Goal: Transaction & Acquisition: Purchase product/service

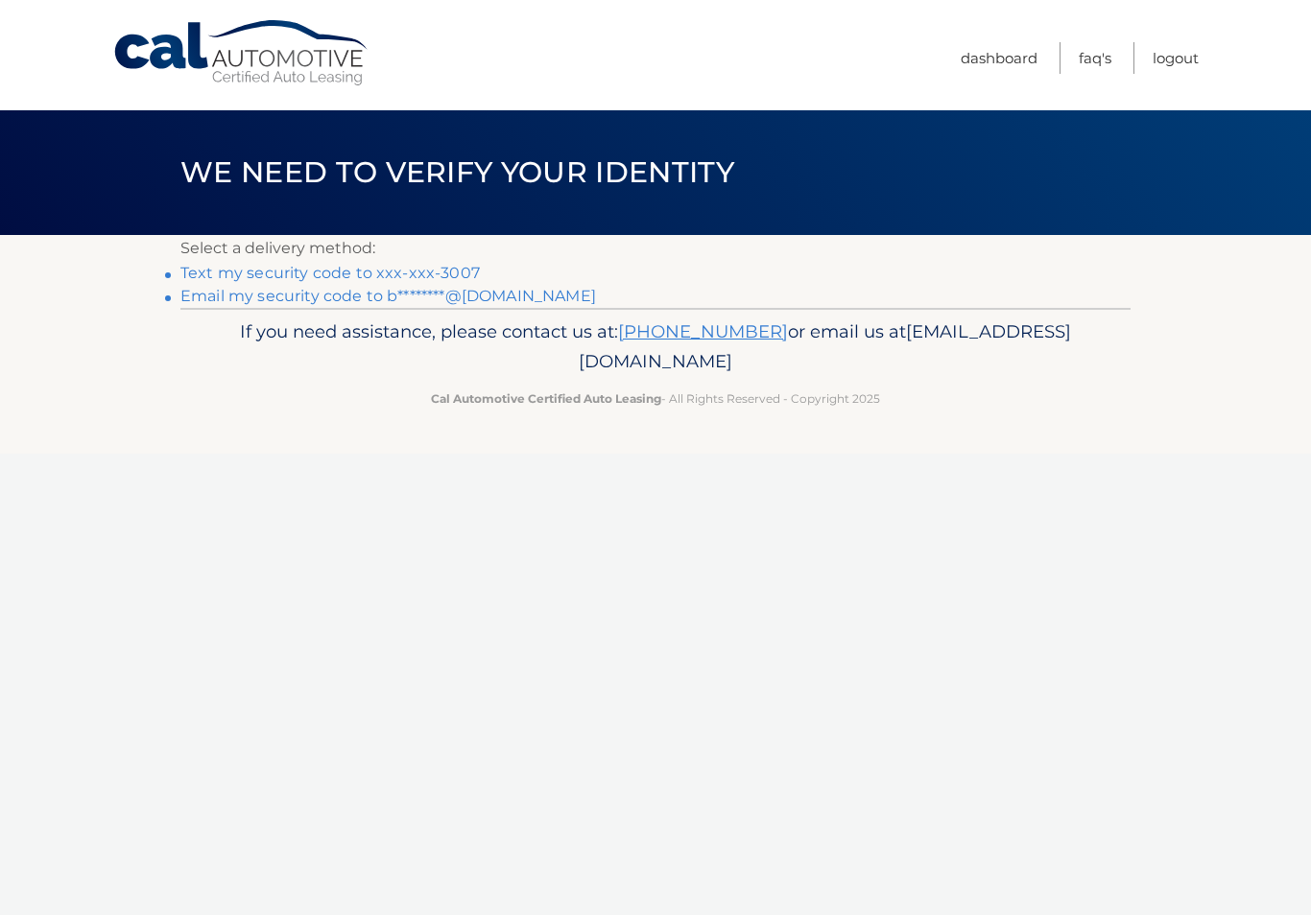
click at [223, 273] on link "Text my security code to xxx-xxx-3007" at bounding box center [329, 273] width 299 height 18
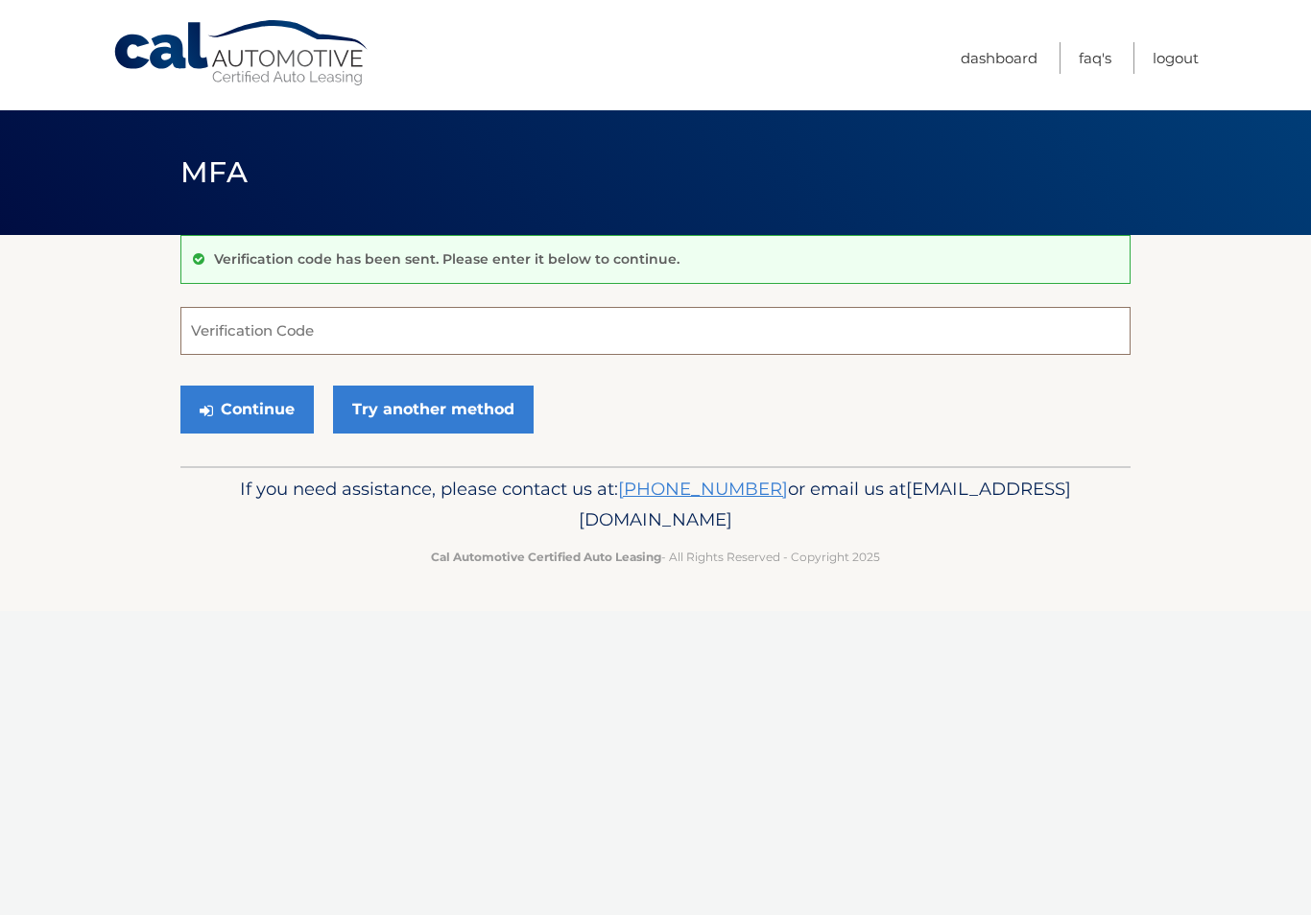
click at [230, 325] on input "Verification Code" at bounding box center [655, 331] width 950 height 48
type input "821609"
click at [252, 414] on button "Continue" at bounding box center [246, 410] width 133 height 48
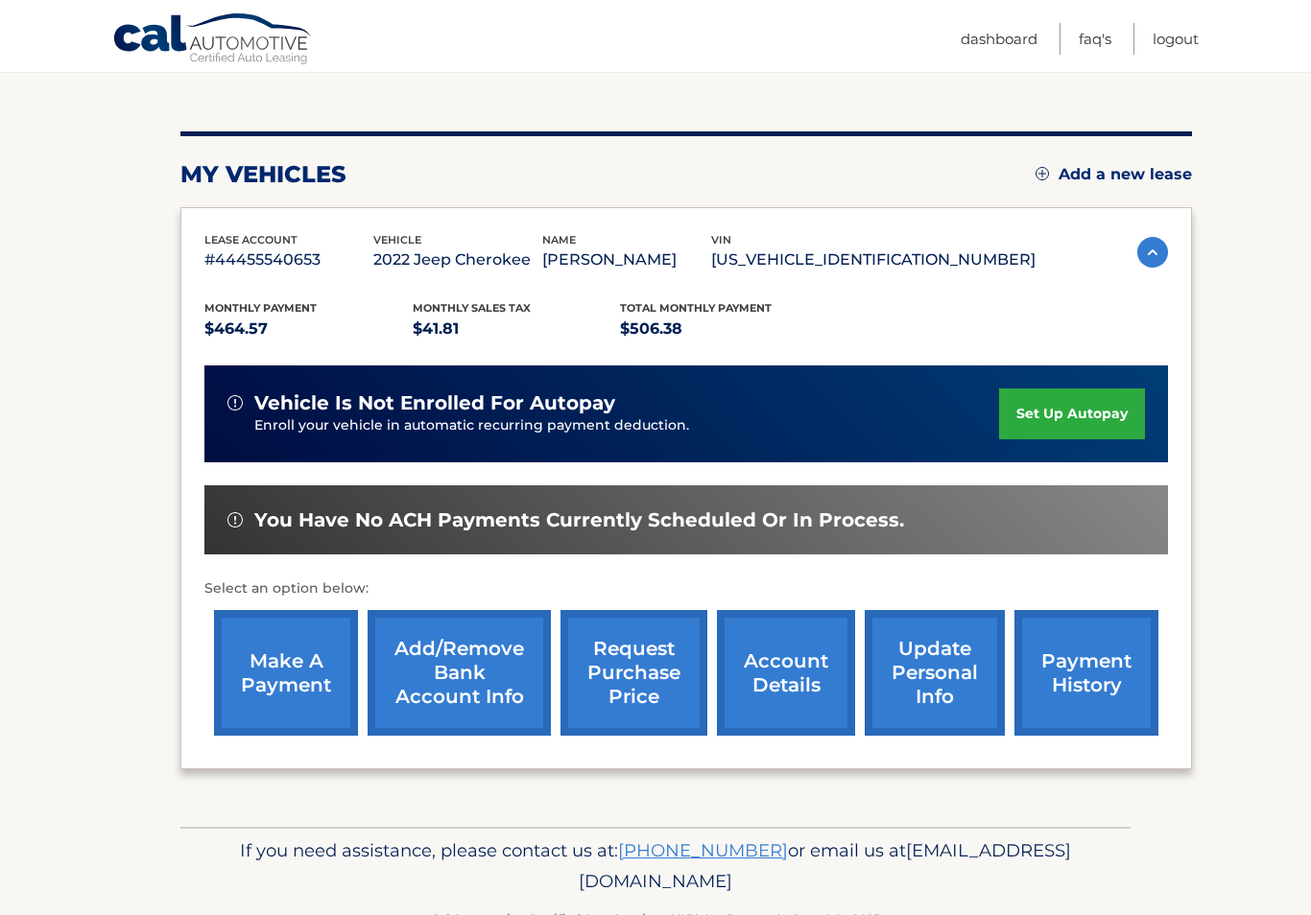
scroll to position [213, 0]
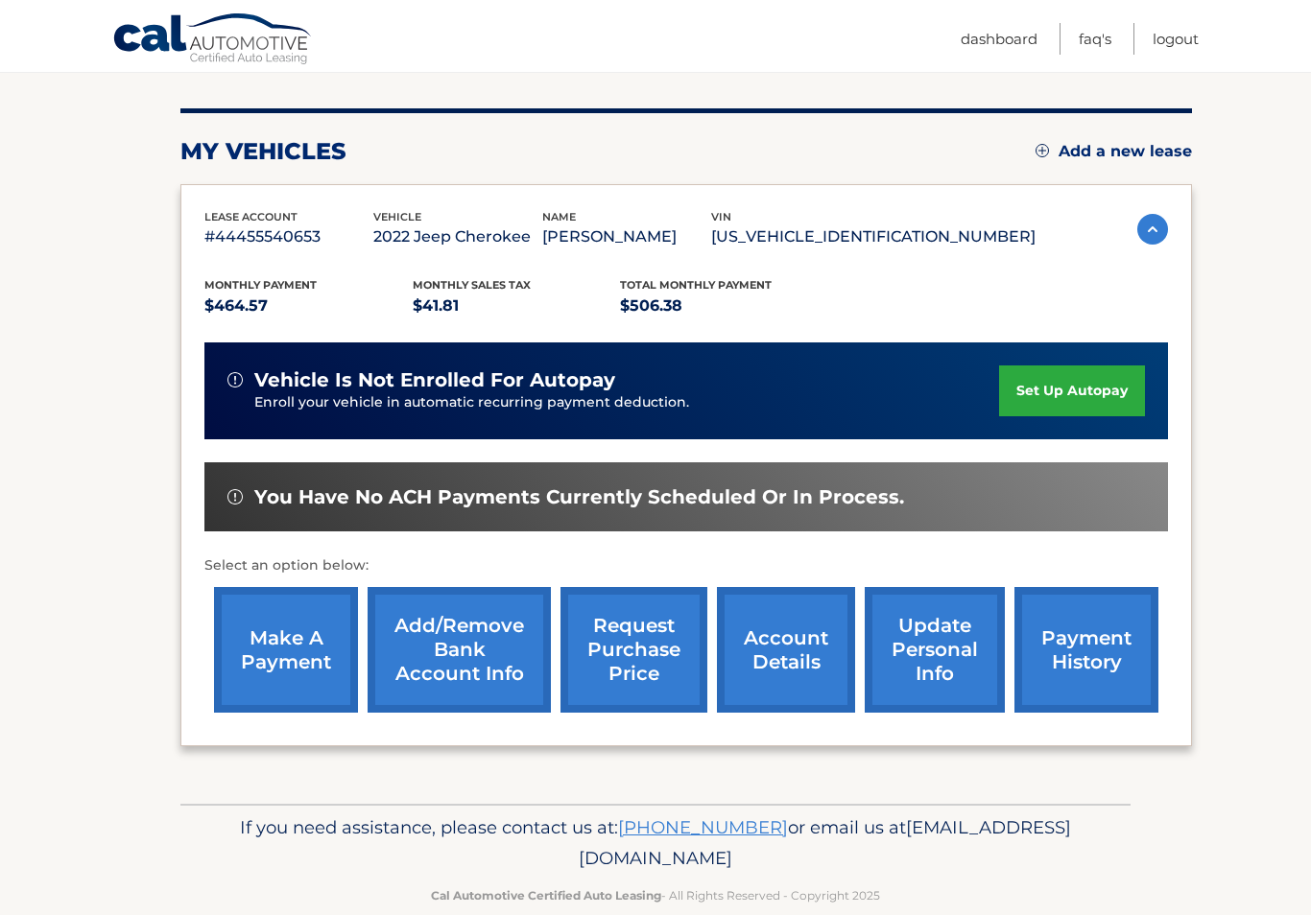
click at [275, 674] on link "make a payment" at bounding box center [286, 650] width 144 height 126
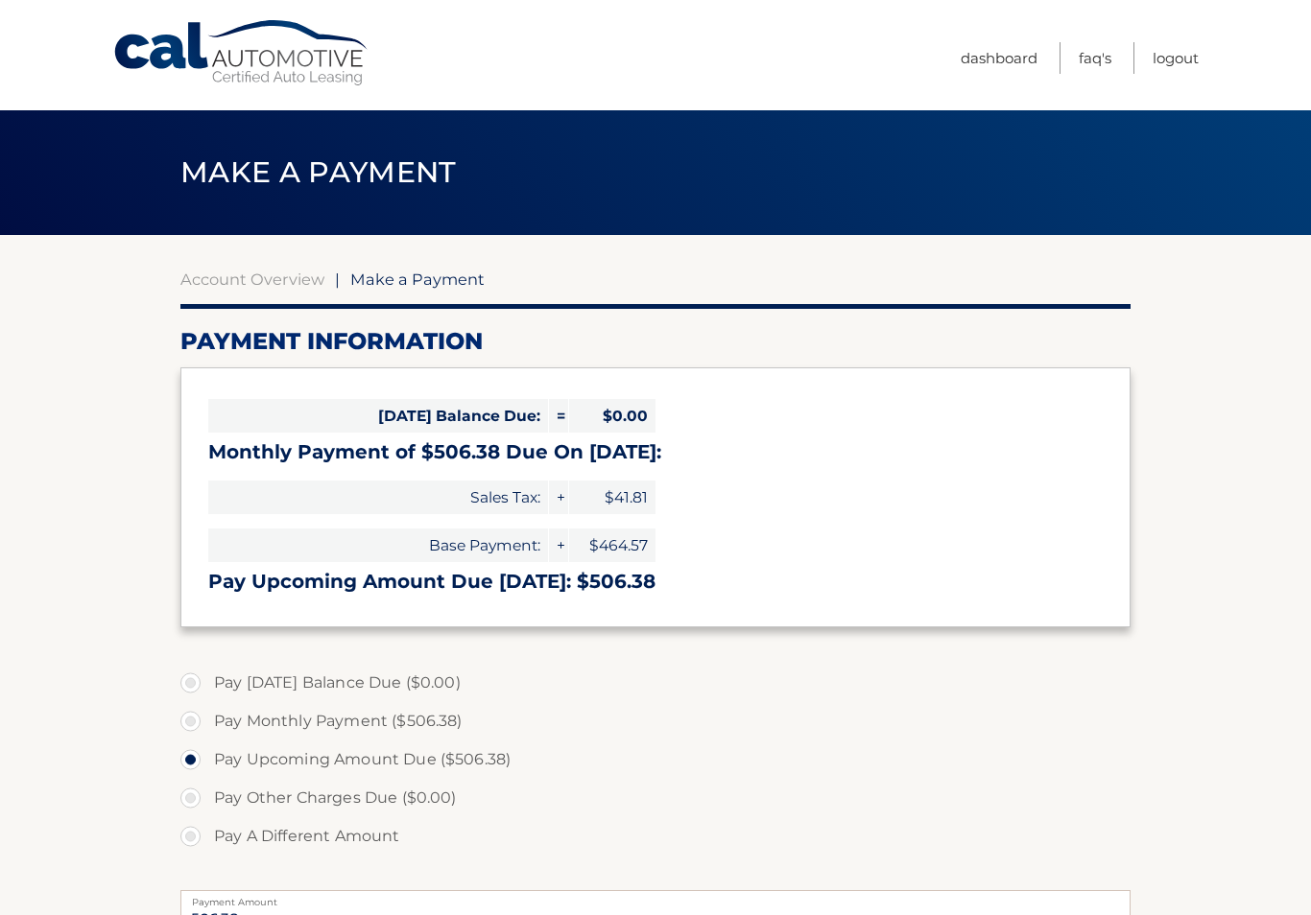
select select "NjIyNTcxNjYtNTE2OS00N2U0LTg2OWItNmZmZDAzYTc4ZDU0"
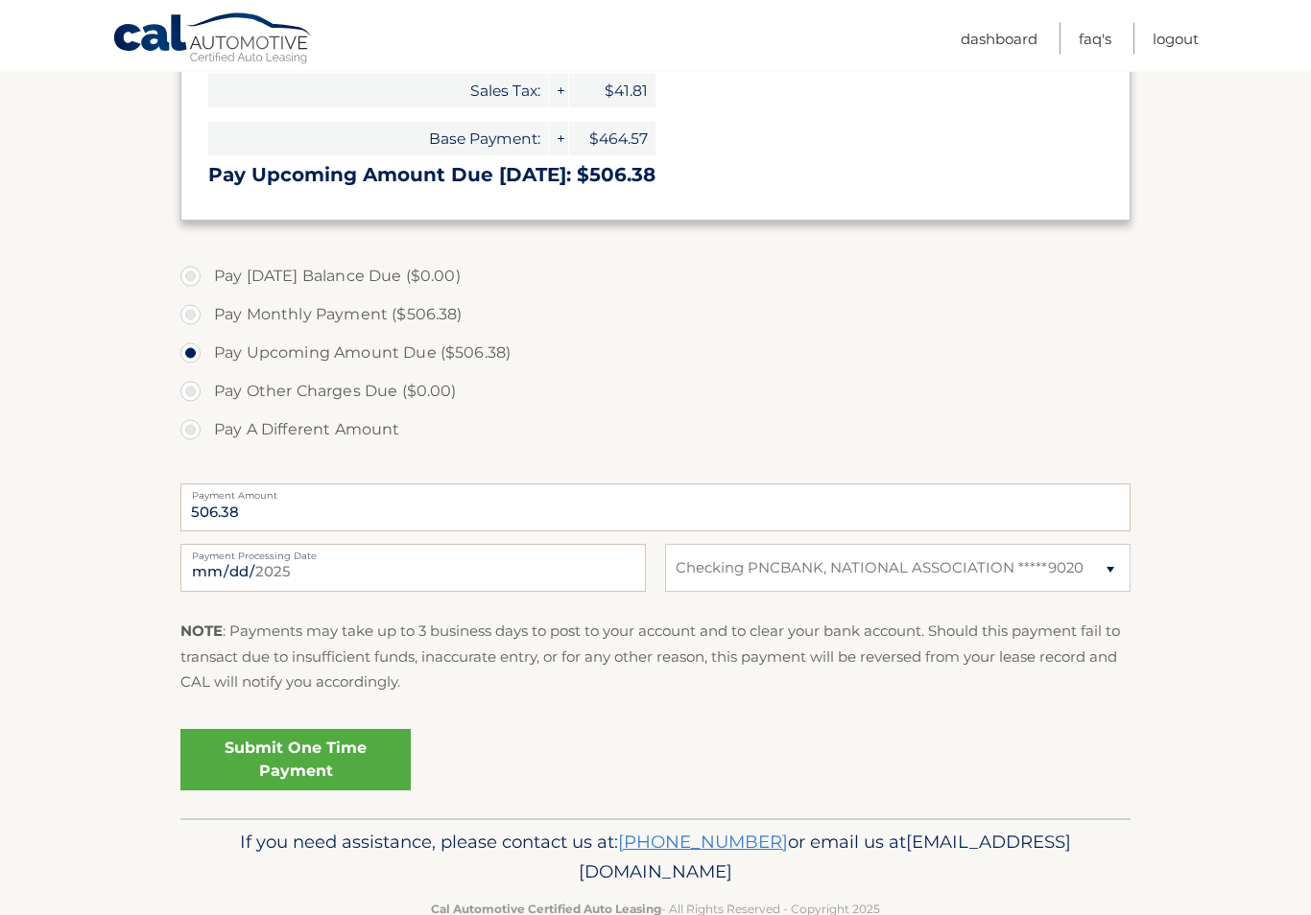
scroll to position [407, 0]
click at [262, 765] on link "Submit One Time Payment" at bounding box center [295, 759] width 230 height 61
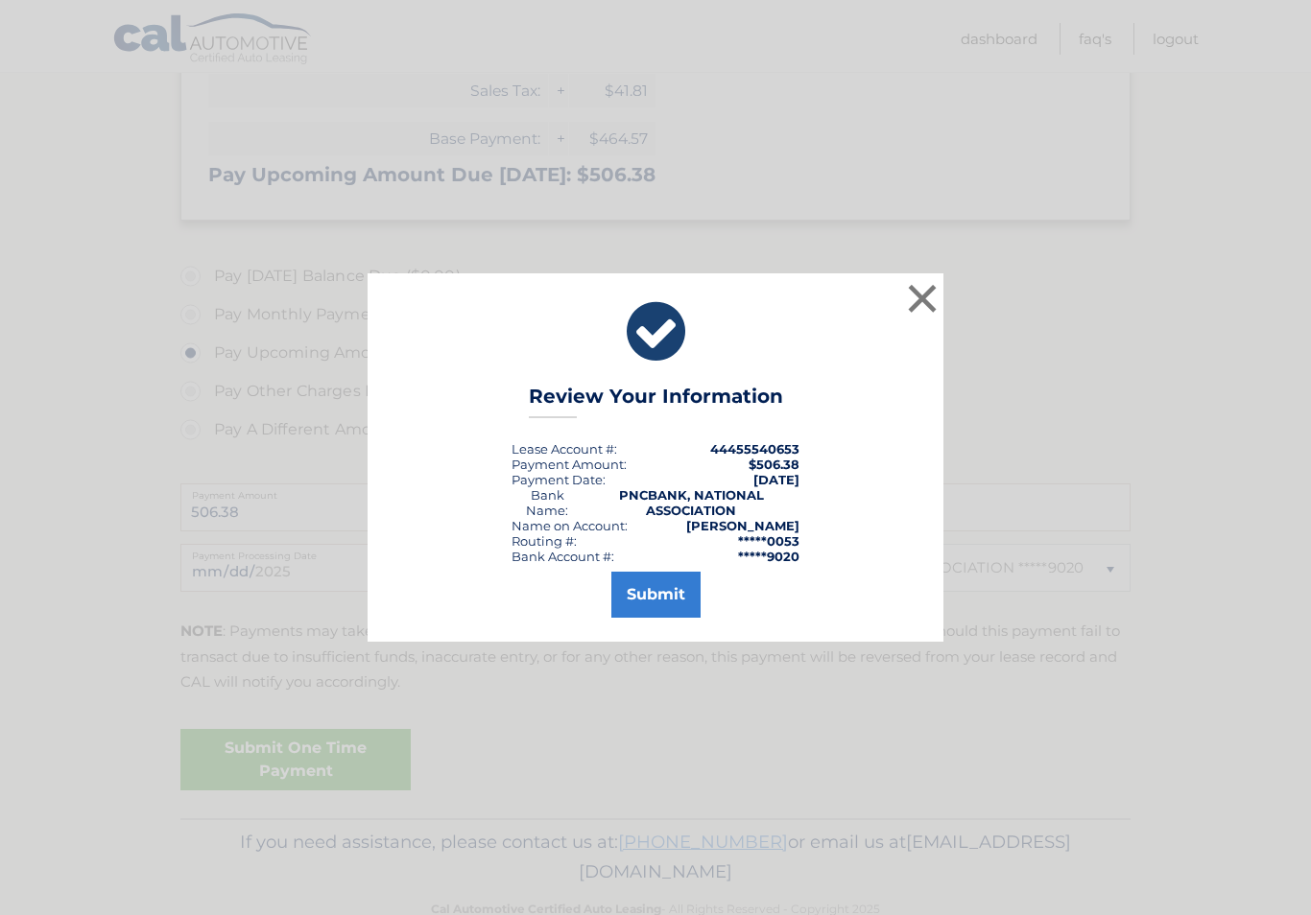
click at [681, 606] on button "Submit" at bounding box center [655, 595] width 89 height 46
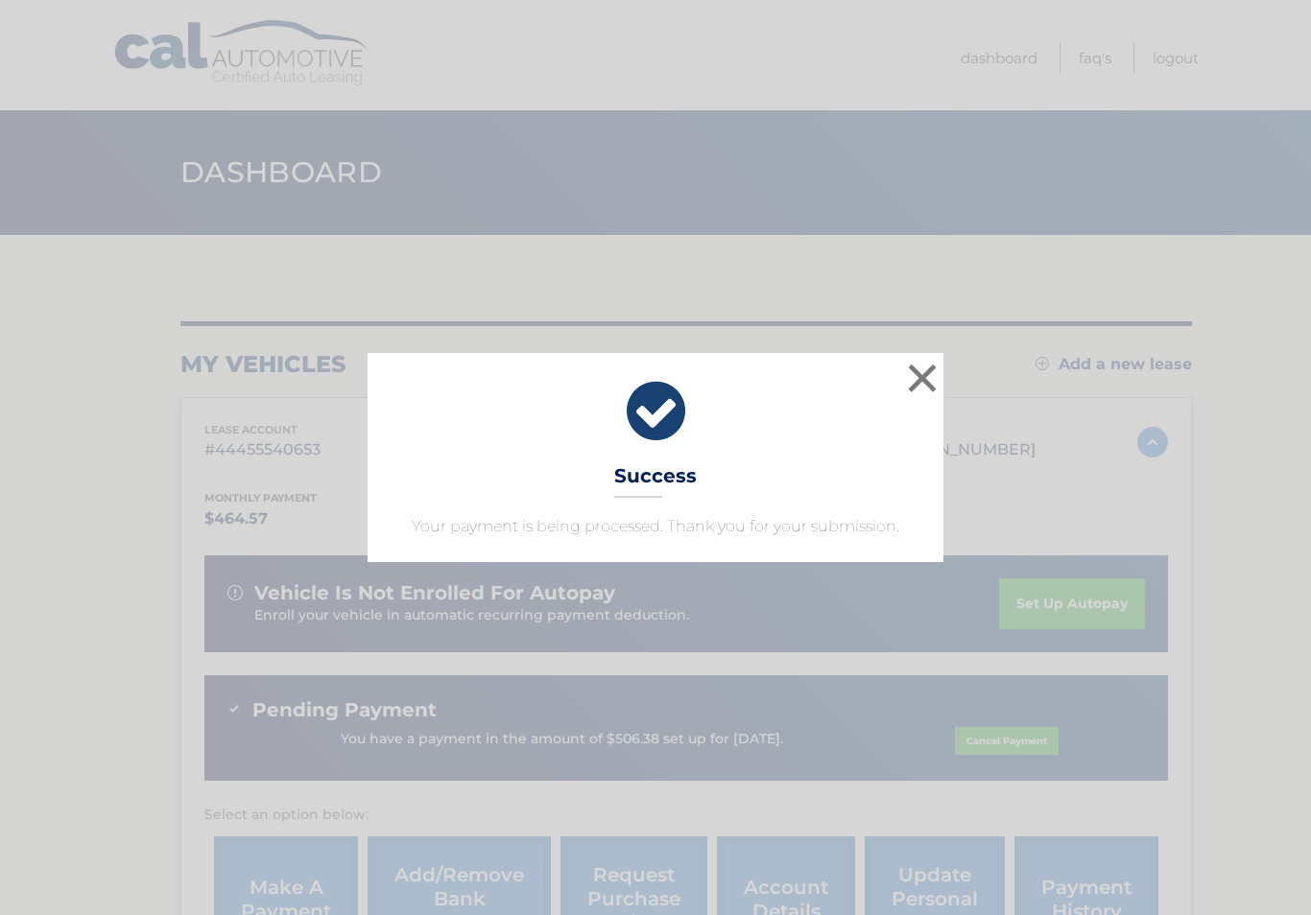
click at [930, 368] on button "×" at bounding box center [922, 378] width 38 height 38
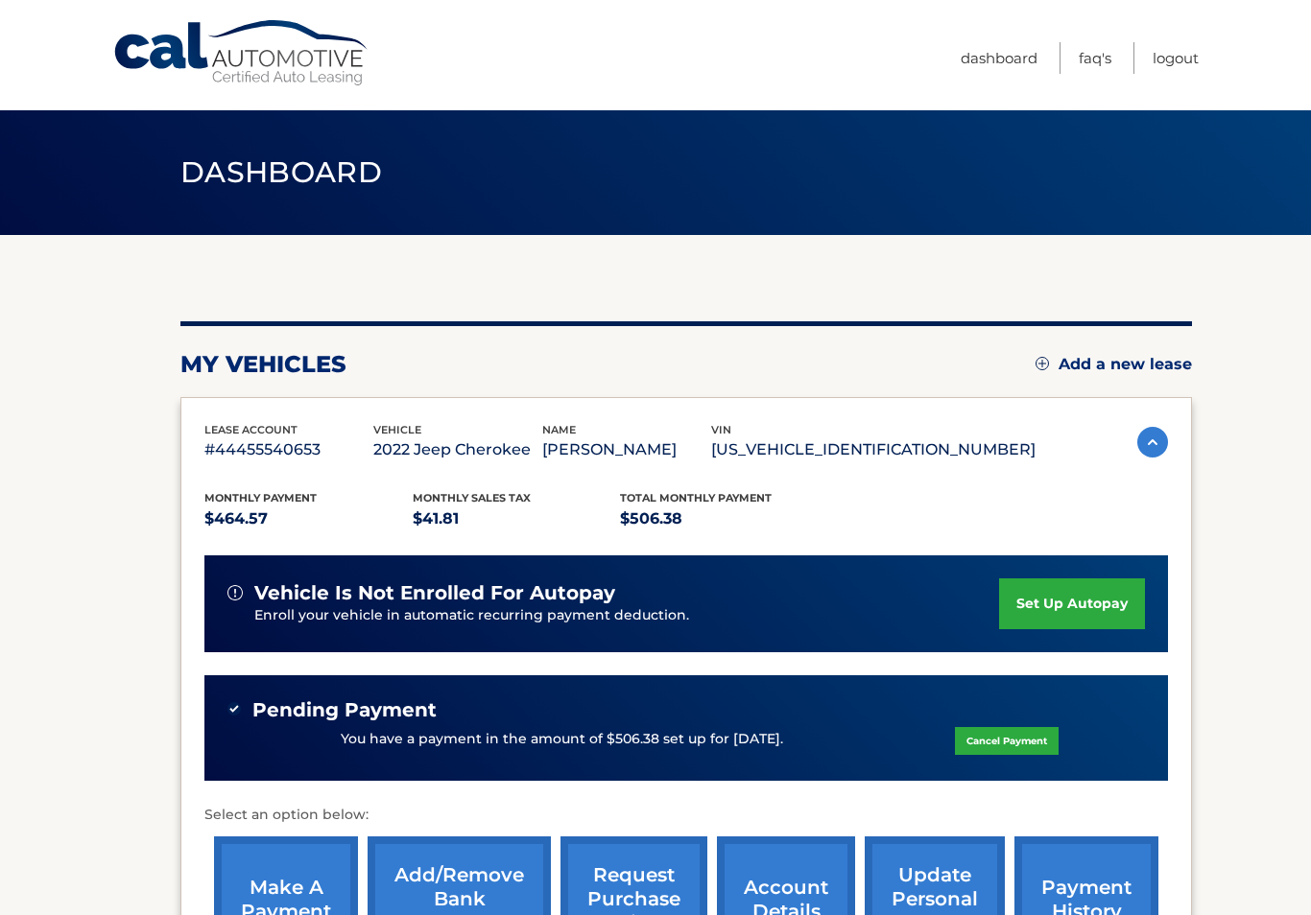
click at [1183, 59] on link "Logout" at bounding box center [1175, 58] width 46 height 32
